Goal: Ask a question

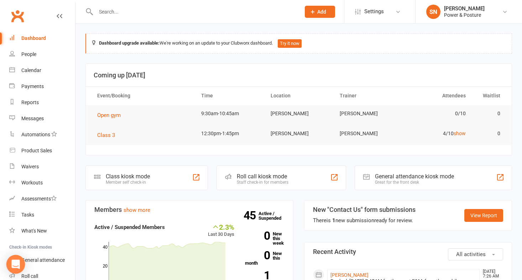
click at [12, 262] on icon "Open Intercom Messenger" at bounding box center [15, 263] width 9 height 9
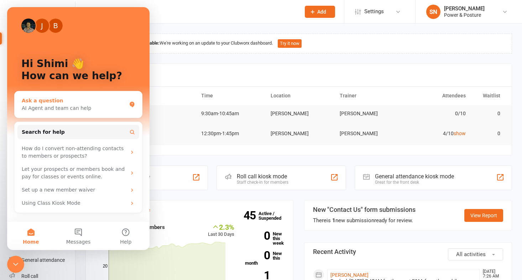
click at [61, 103] on div "Ask a question" at bounding box center [74, 100] width 105 height 7
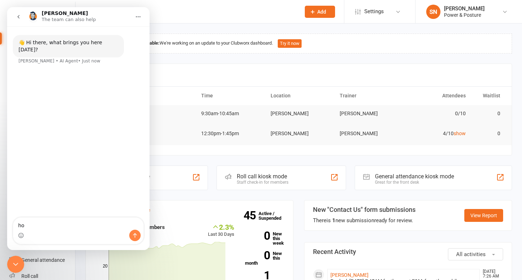
type textarea "h"
type textarea "i'm running an event. i want to attach a waiver to it and a product (to pay) . …"
click at [129, 230] on div "Intercom messenger" at bounding box center [78, 234] width 130 height 11
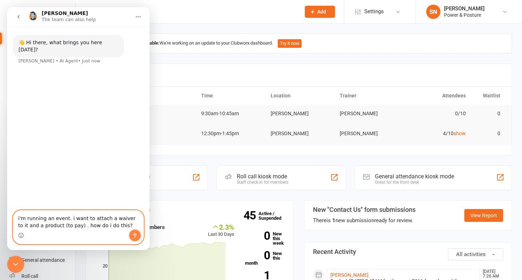
click at [134, 235] on icon "Send a message…" at bounding box center [135, 235] width 6 height 6
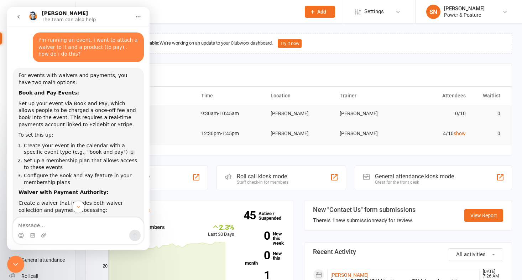
scroll to position [28, 0]
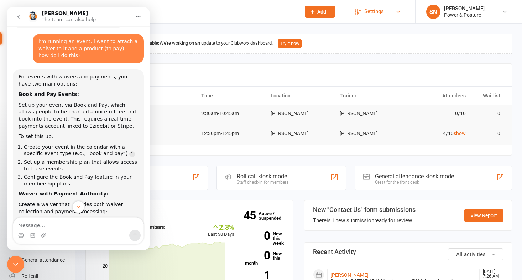
click at [382, 11] on span "Settings" at bounding box center [374, 12] width 20 height 16
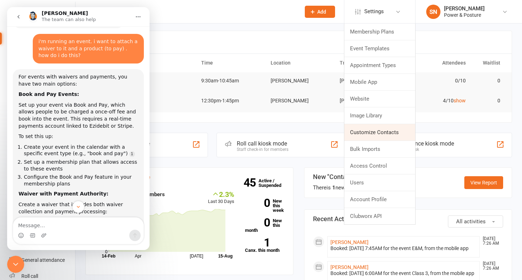
scroll to position [19, 0]
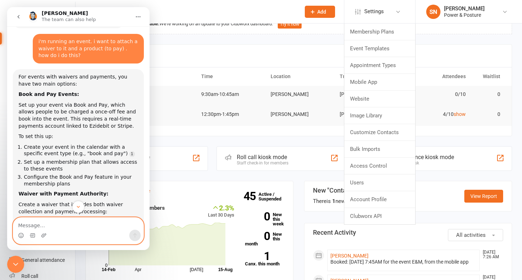
click at [64, 223] on textarea "Message…" at bounding box center [78, 223] width 130 height 12
type textarea "where do i find book and pay?"
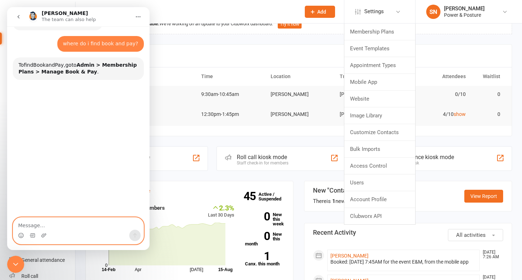
scroll to position [313, 0]
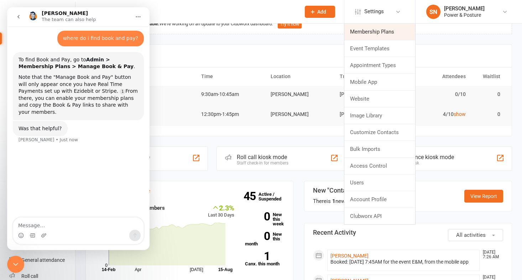
click at [375, 32] on link "Membership Plans" at bounding box center [379, 32] width 71 height 16
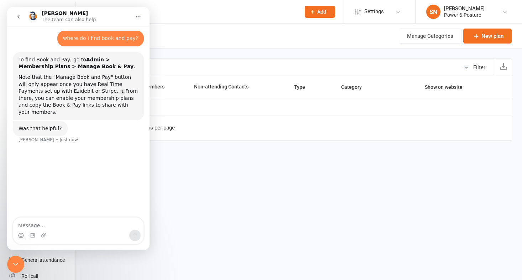
select select "100"
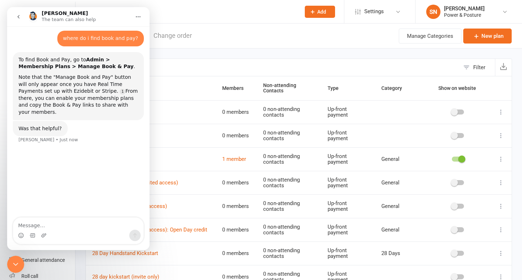
click at [14, 265] on icon "Close Intercom Messenger" at bounding box center [15, 264] width 9 height 9
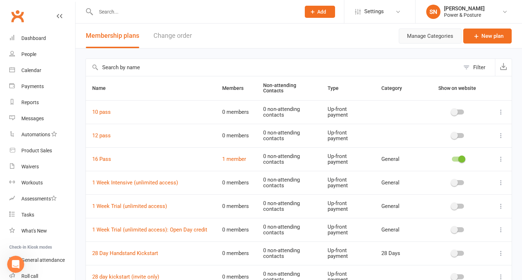
click at [436, 38] on button "Manage Categories" at bounding box center [430, 35] width 63 height 15
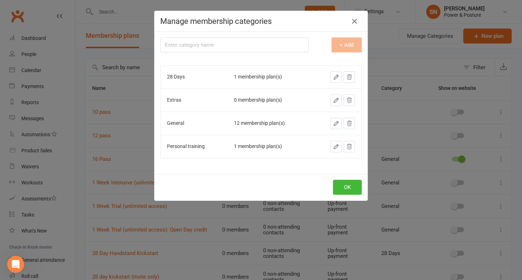
click at [378, 38] on div "Manage membership categories Membership category name + Add 28 Days 1 membershi…" at bounding box center [261, 140] width 522 height 280
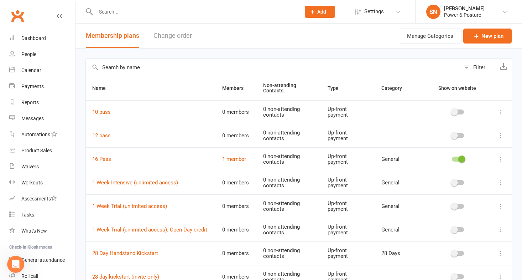
click at [17, 265] on icon "Open Intercom Messenger" at bounding box center [16, 264] width 12 height 12
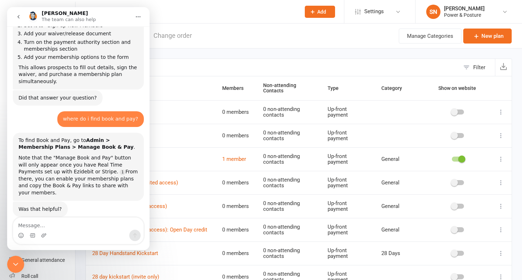
scroll to position [234, 0]
type textarea "how do i get my real time payments set?"
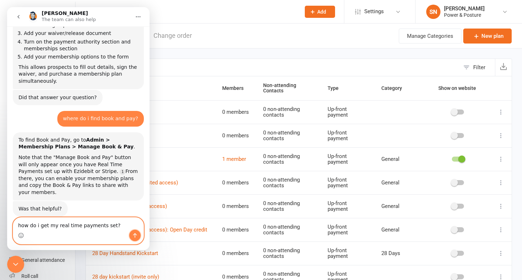
click at [135, 234] on icon "Send a message…" at bounding box center [135, 235] width 6 height 6
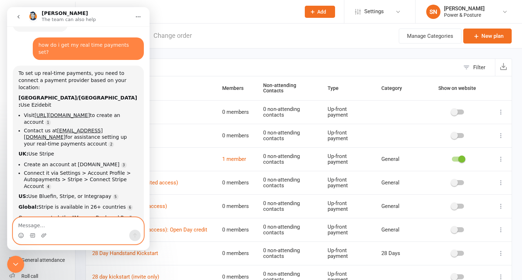
scroll to position [430, 0]
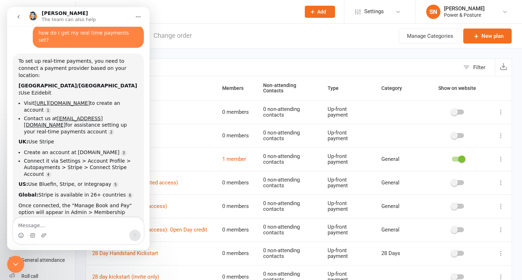
click at [14, 260] on icon "Close Intercom Messenger" at bounding box center [15, 264] width 9 height 9
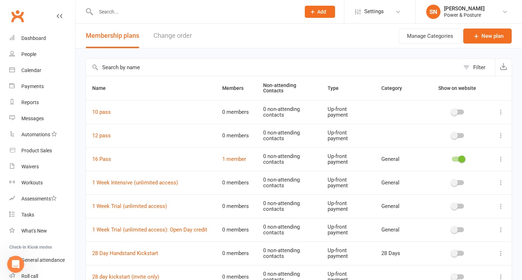
click at [18, 263] on icon "Open Intercom Messenger" at bounding box center [16, 264] width 12 height 12
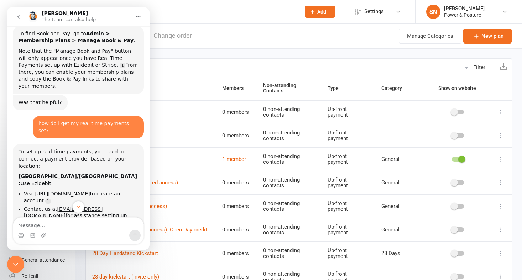
scroll to position [341, 0]
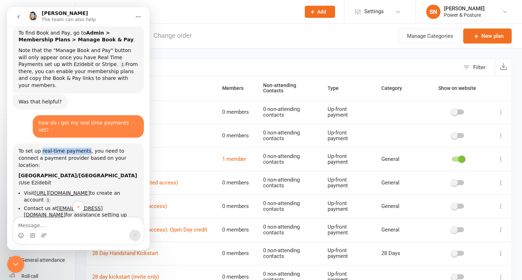
drag, startPoint x: 42, startPoint y: 131, endPoint x: 85, endPoint y: 132, distance: 43.1
click at [85, 147] on div "To set up real-time payments, you need to connect a payment provider based on y…" at bounding box center [79, 157] width 120 height 21
click at [98, 147] on div "To set up real-time payments, you need to connect a payment provider based on y…" at bounding box center [79, 157] width 120 height 21
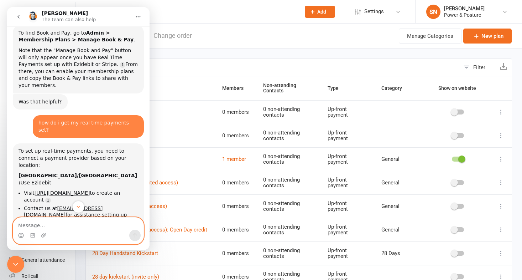
click at [66, 223] on textarea "Message…" at bounding box center [78, 223] width 130 height 12
type textarea "i need to speak to someone from your team"
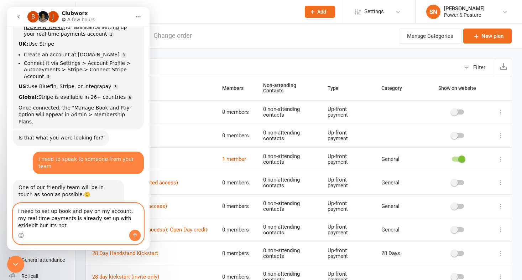
scroll to position [528, 0]
type textarea "i need to set up book and pay on my account. my real time payments is already s…"
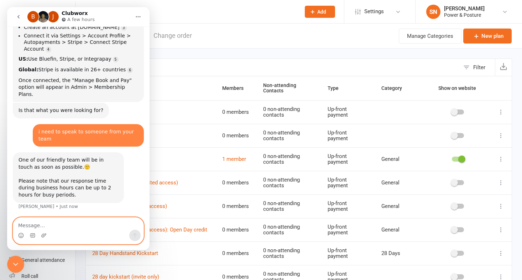
scroll to position [556, 0]
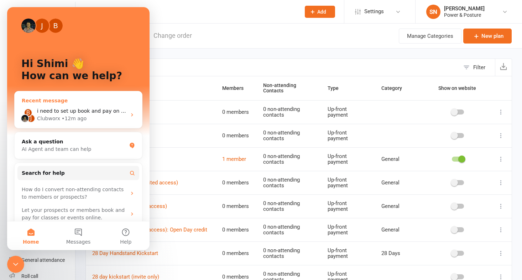
click at [72, 111] on span "i need to set up book and pay on my account. my real time payments is already s…" at bounding box center [218, 111] width 363 height 6
